Goal: Information Seeking & Learning: Learn about a topic

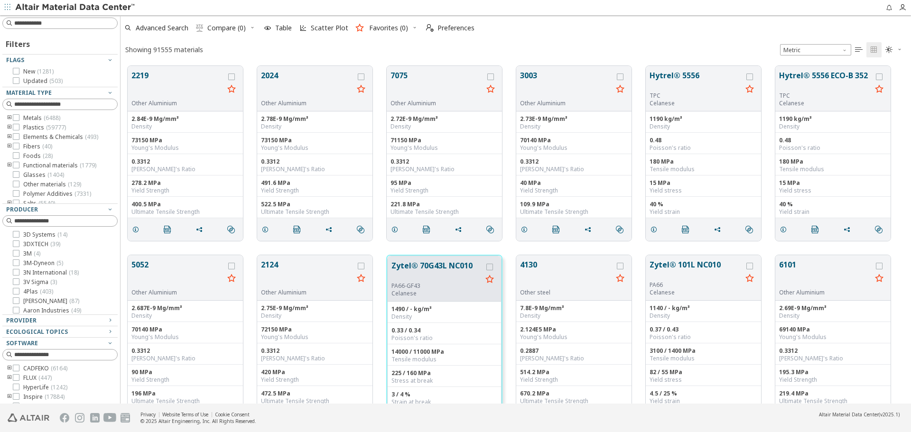
scroll to position [8, 8]
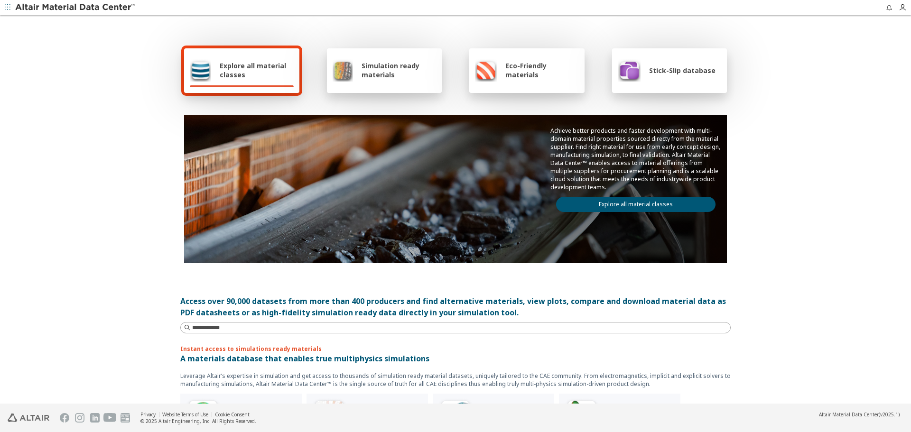
click at [590, 208] on link "Explore all material classes" at bounding box center [635, 204] width 159 height 15
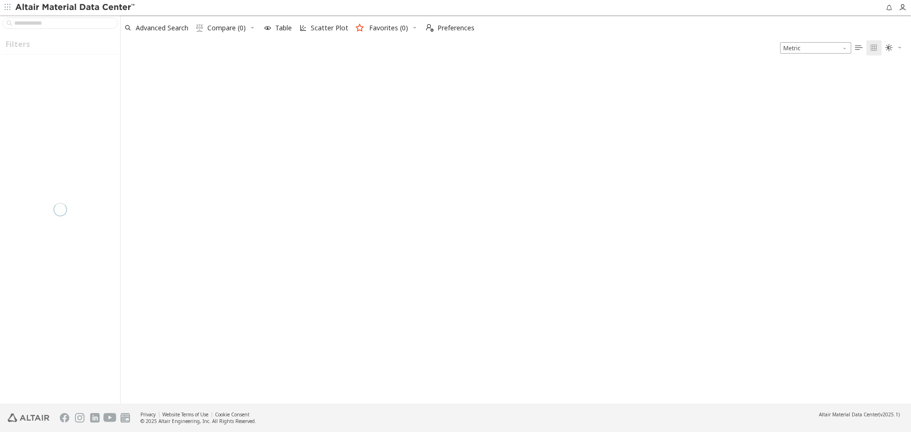
click at [5, 5] on icon "button" at bounding box center [8, 7] width 6 height 6
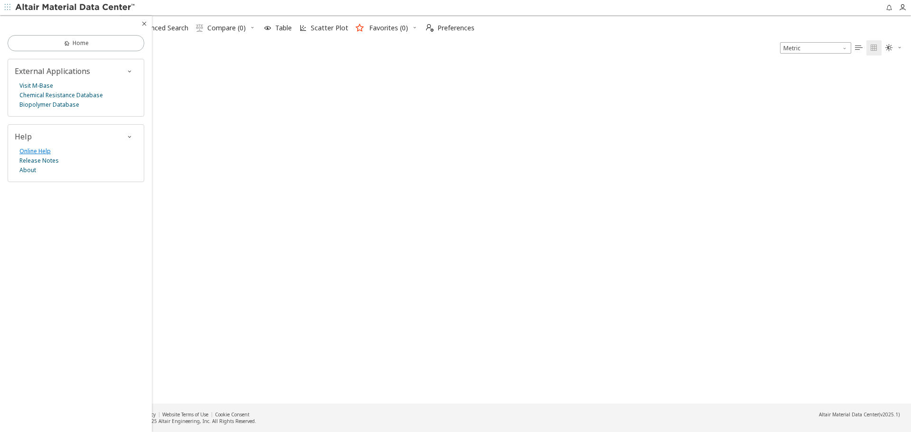
click at [39, 153] on link "Online Help" at bounding box center [34, 151] width 31 height 9
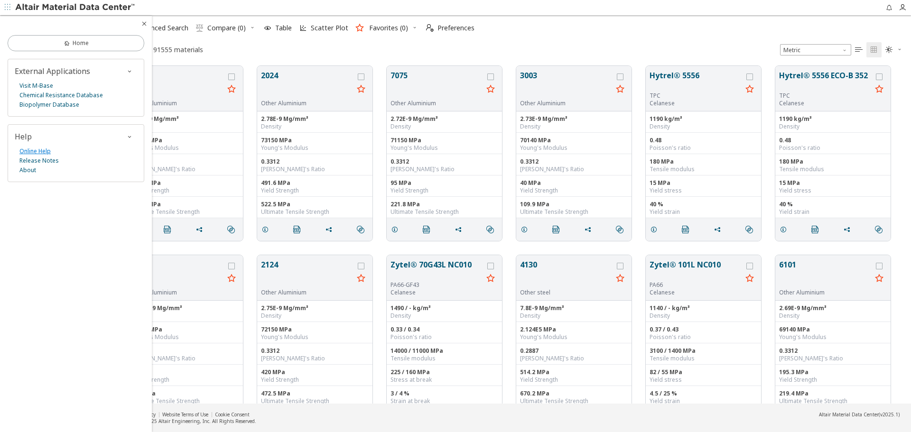
scroll to position [8, 8]
click at [142, 22] on icon "button" at bounding box center [144, 24] width 8 height 8
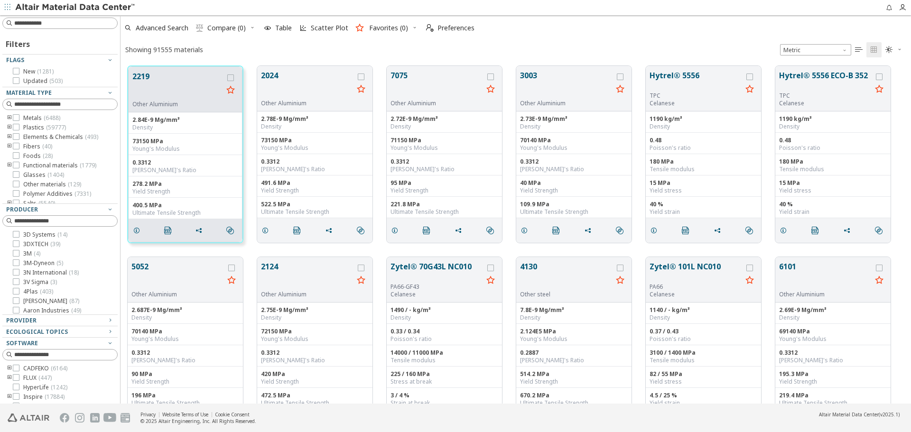
scroll to position [338, 784]
